Goal: Task Accomplishment & Management: Complete application form

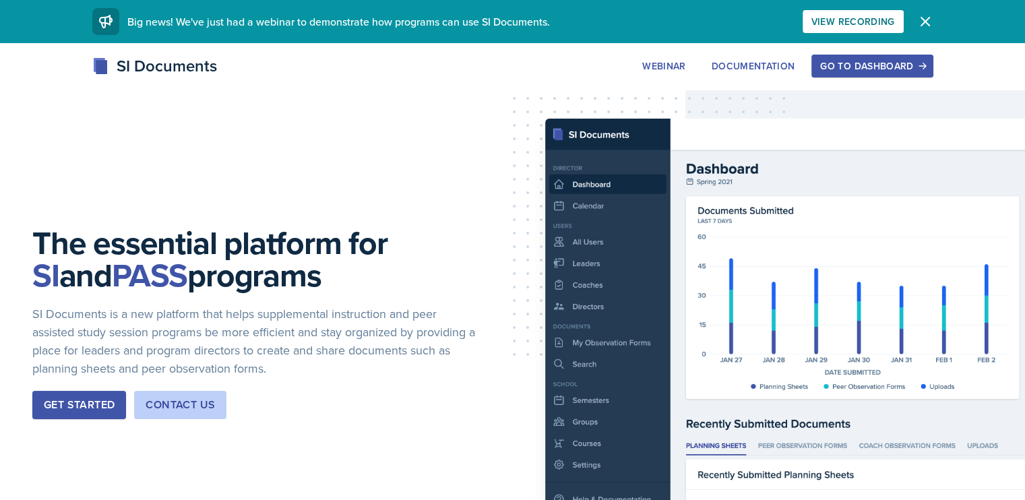
click at [924, 67] on div "Go to Dashboard" at bounding box center [872, 66] width 104 height 11
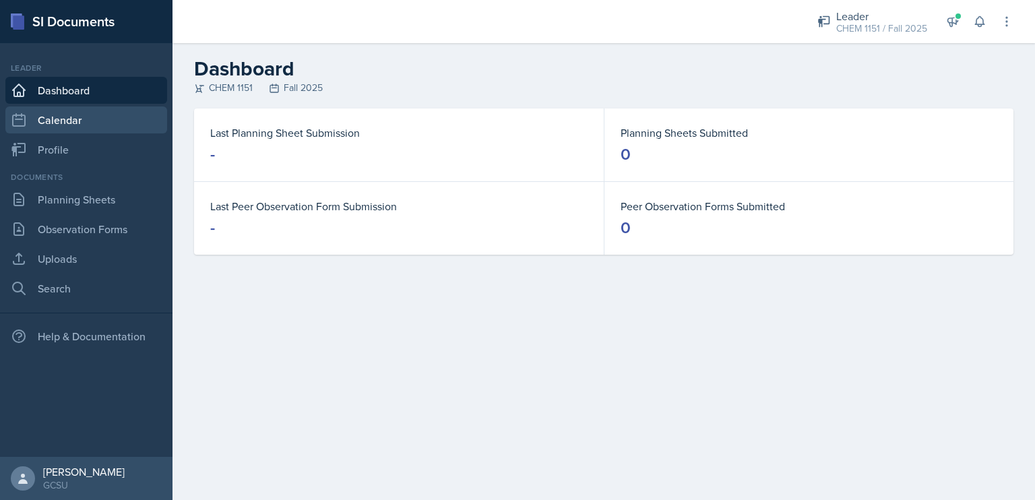
click at [75, 117] on link "Calendar" at bounding box center [86, 119] width 162 height 27
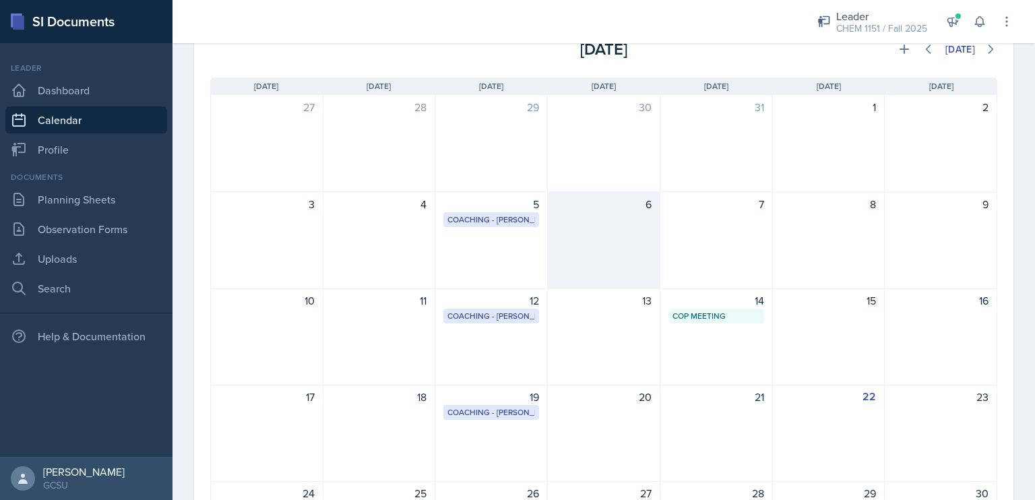
scroll to position [75, 0]
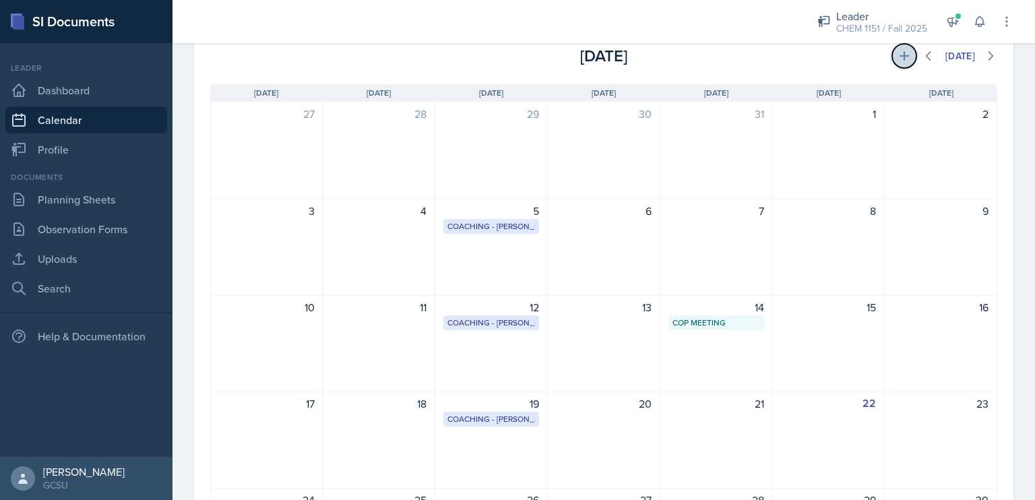
click at [898, 59] on icon at bounding box center [904, 55] width 13 height 13
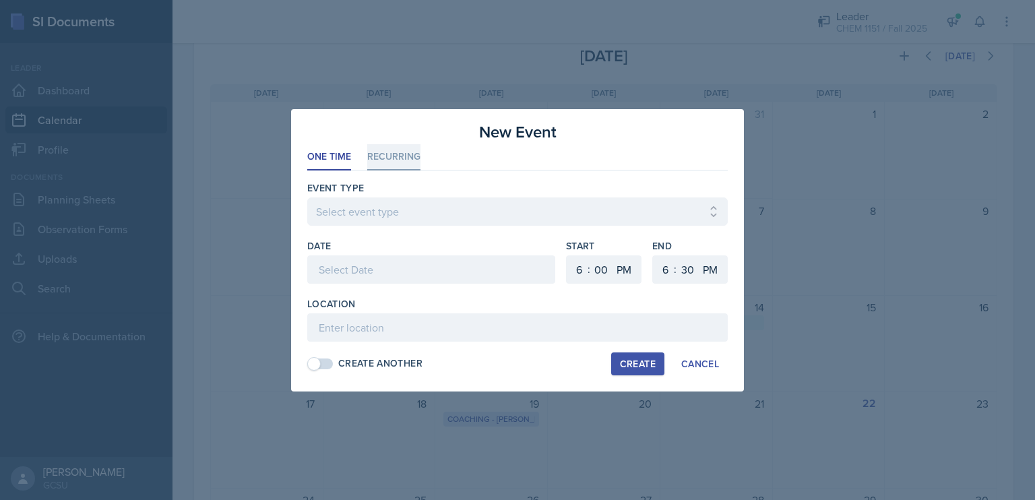
click at [396, 162] on li "Recurring" at bounding box center [393, 157] width 53 height 26
click at [389, 276] on button "Tu" at bounding box center [388, 269] width 31 height 27
click at [466, 272] on button "Th" at bounding box center [455, 269] width 32 height 27
click at [605, 268] on select "00 05 10 15 20 25 30 35 40 45 50 55" at bounding box center [601, 269] width 22 height 28
select select "30"
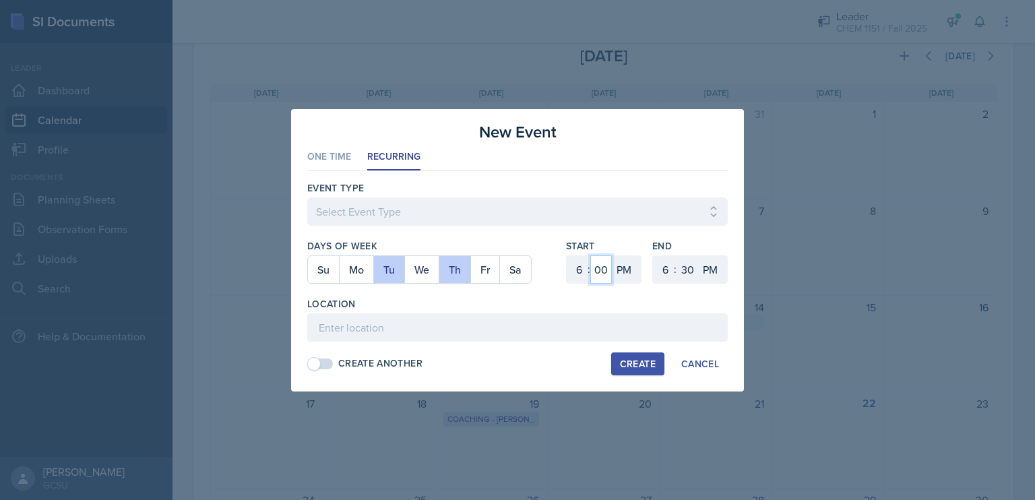
click at [590, 255] on select "00 05 10 15 20 25 30 35 40 45 50 55" at bounding box center [601, 269] width 22 height 28
click at [668, 269] on select "1 2 3 4 5 6 7 8 9 10 11 12" at bounding box center [664, 269] width 22 height 28
select select "8"
click at [653, 255] on select "1 2 3 4 5 6 7 8 9 10 11 12" at bounding box center [664, 269] width 22 height 28
click at [693, 261] on select "00 05 10 15 20 25 30 35 40 45 50 55" at bounding box center [688, 269] width 22 height 28
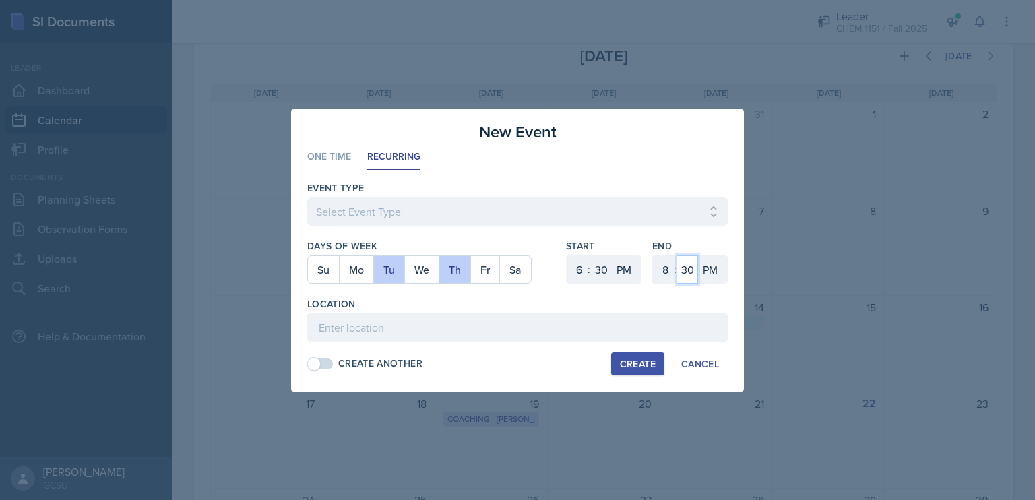
select select "0"
click at [677, 255] on select "00 05 10 15 20 25 30 35 40 45 50 55" at bounding box center [688, 269] width 22 height 28
click at [416, 218] on select "Select Event Type Leader Training New Calendar Event SI Session" at bounding box center [517, 211] width 420 height 28
select select "700c1d41-4793-48d3-8616-e09499dfb71d"
click at [307, 197] on select "Select Event Type Leader Training New Calendar Event SI Session" at bounding box center [517, 211] width 420 height 28
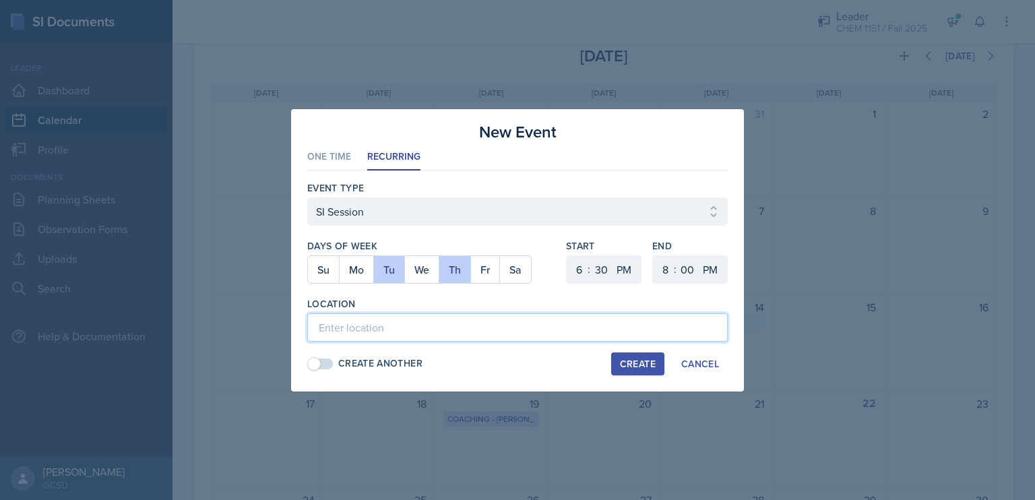
click at [383, 328] on input at bounding box center [517, 327] width 420 height 28
type input "A&S 274"
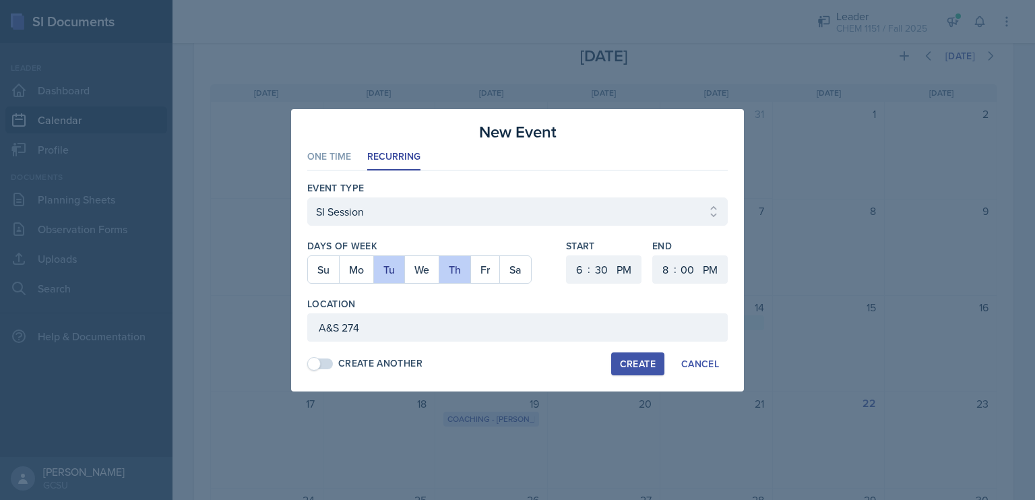
click at [642, 371] on button "Create" at bounding box center [637, 363] width 53 height 23
select select
select select "0"
select select "6"
select select "30"
